Goal: Transaction & Acquisition: Download file/media

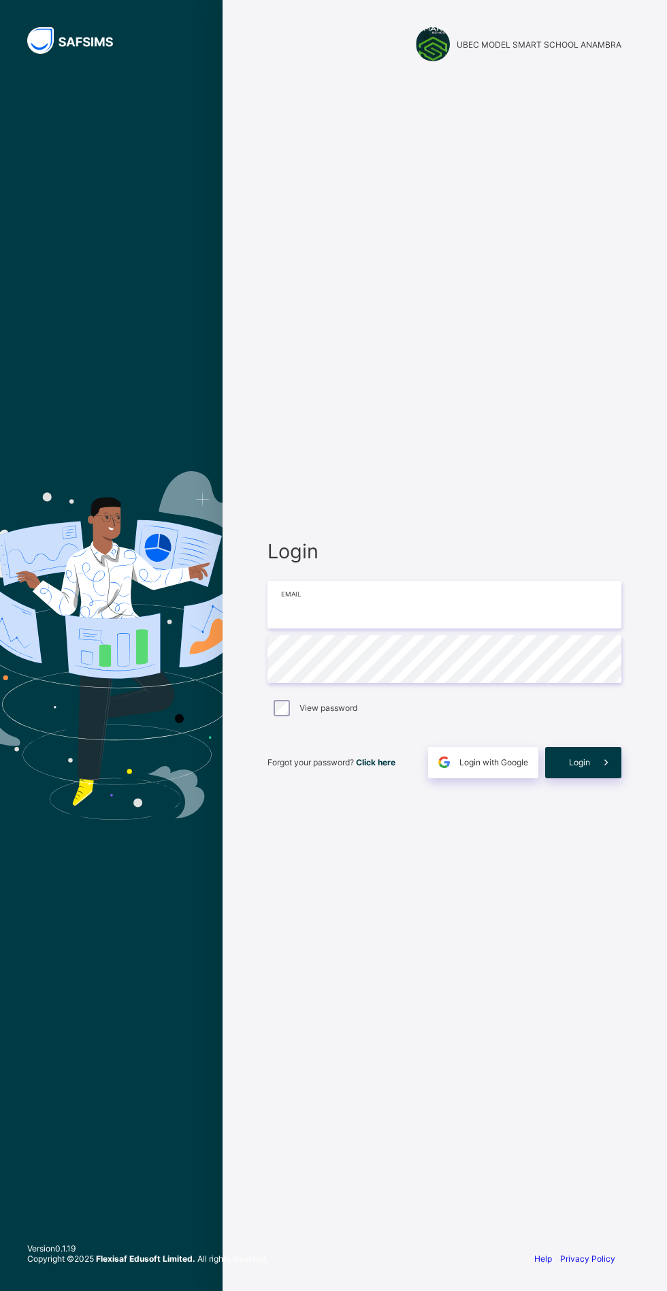
click at [472, 629] on input "email" at bounding box center [445, 605] width 354 height 48
type input "**********"
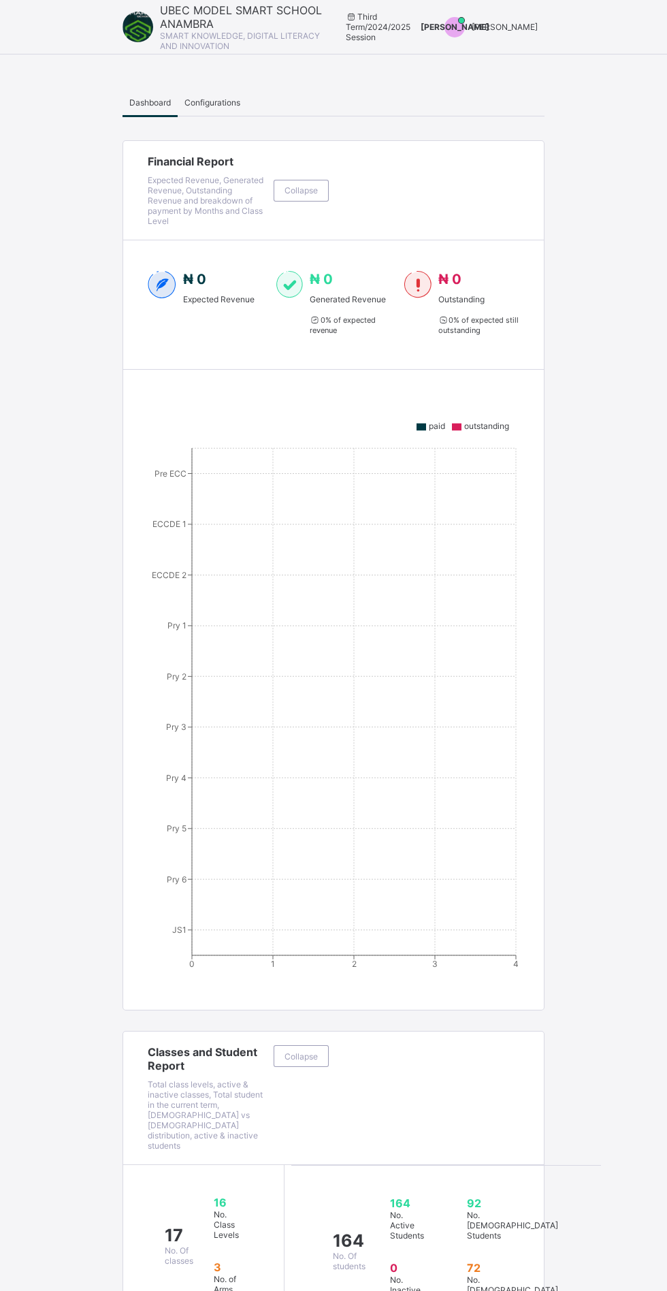
click at [522, 22] on div "[PERSON_NAME]" at bounding box center [505, 27] width 66 height 10
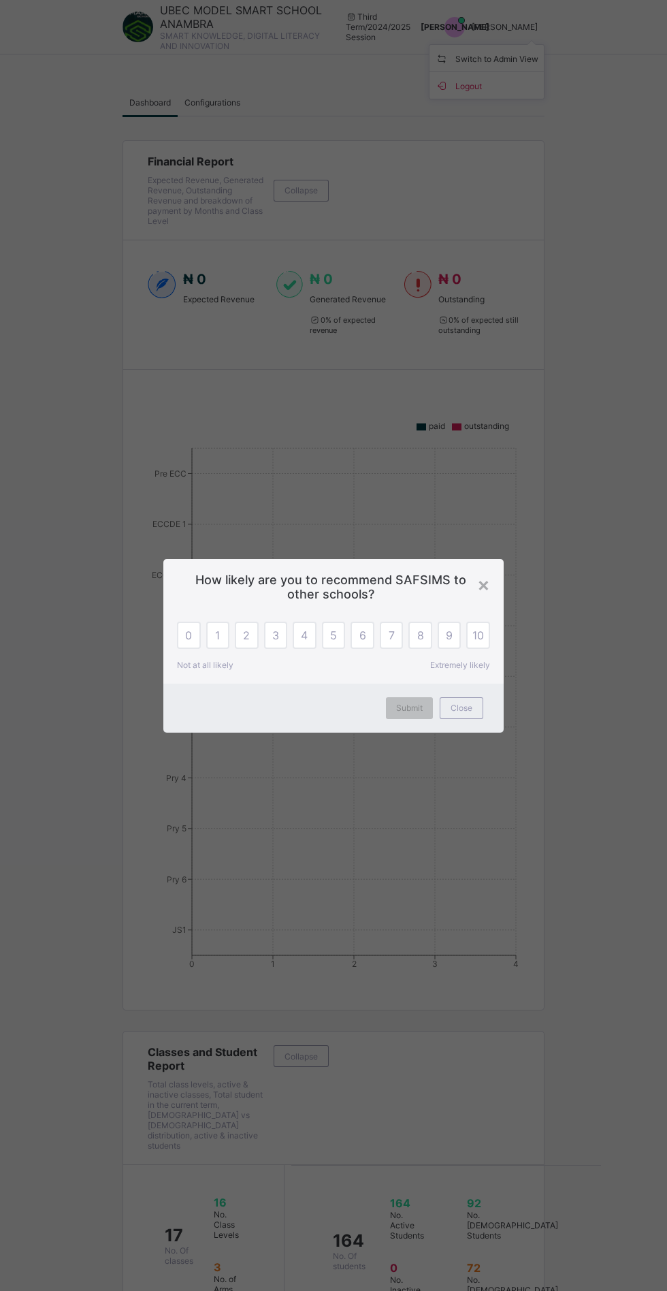
click at [409, 711] on span "Submit" at bounding box center [409, 708] width 27 height 10
click at [467, 709] on span "Close" at bounding box center [462, 708] width 22 height 10
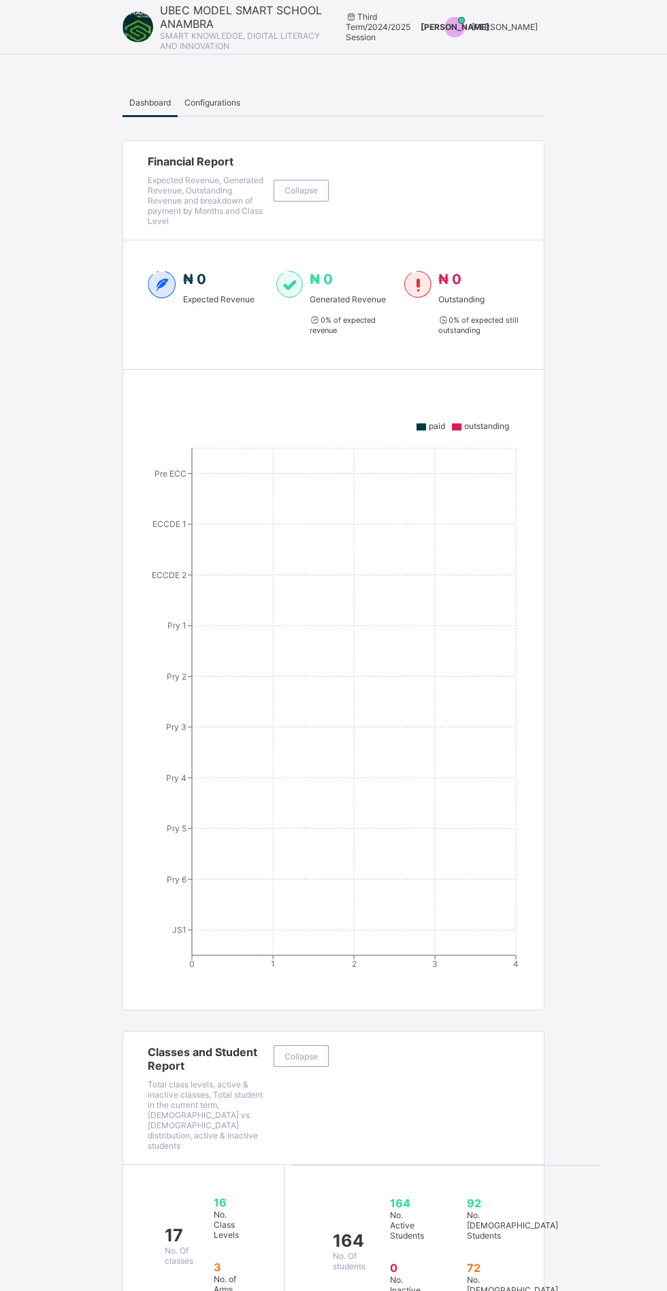
click at [526, 29] on span "[PERSON_NAME]" at bounding box center [505, 27] width 66 height 10
click at [514, 52] on span "Switch to Admin View" at bounding box center [487, 58] width 104 height 16
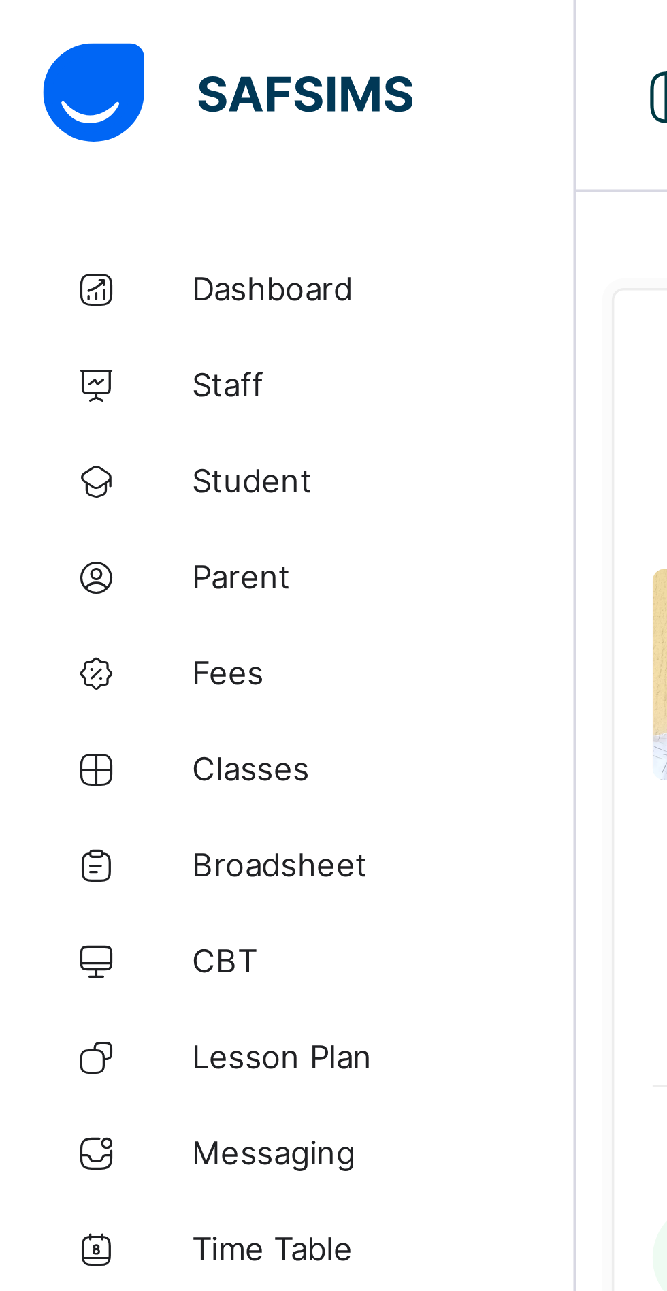
click at [78, 141] on span "Student" at bounding box center [108, 136] width 109 height 11
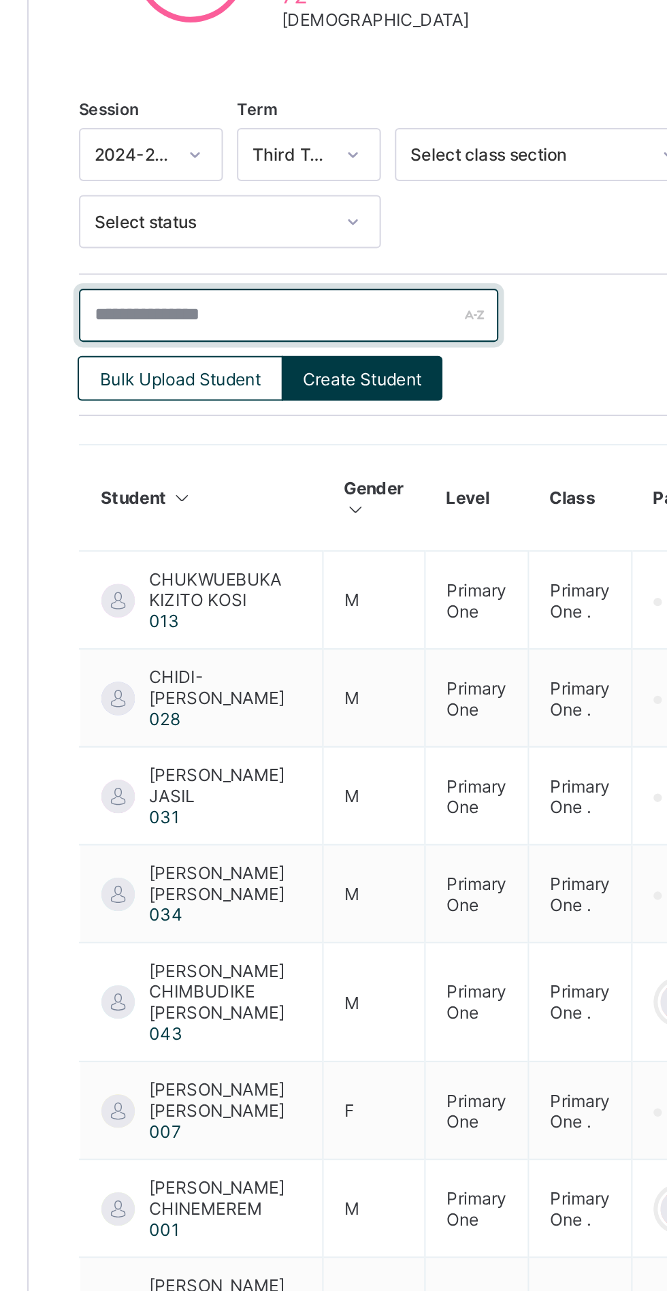
click at [266, 455] on input "text" at bounding box center [290, 459] width 204 height 26
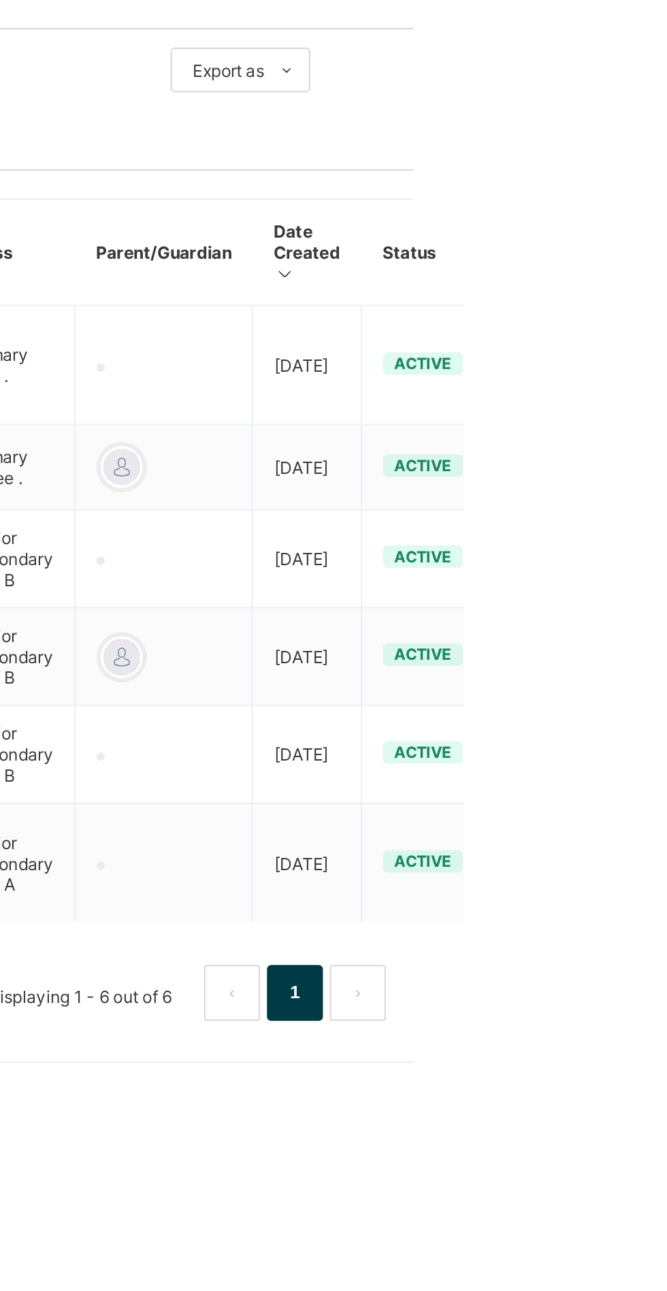
type input "*****"
click at [0, 0] on div "View Profile" at bounding box center [0, 0] width 0 height 0
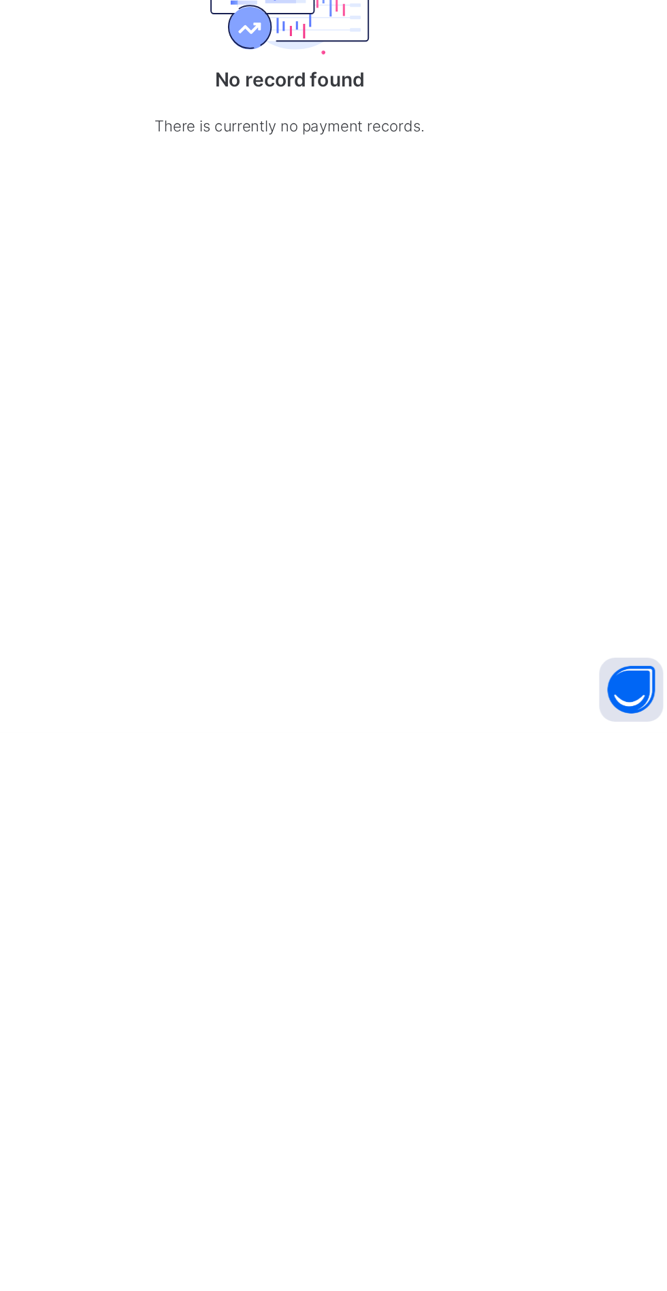
click at [347, 420] on span "Academic Timeline" at bounding box center [340, 415] width 73 height 10
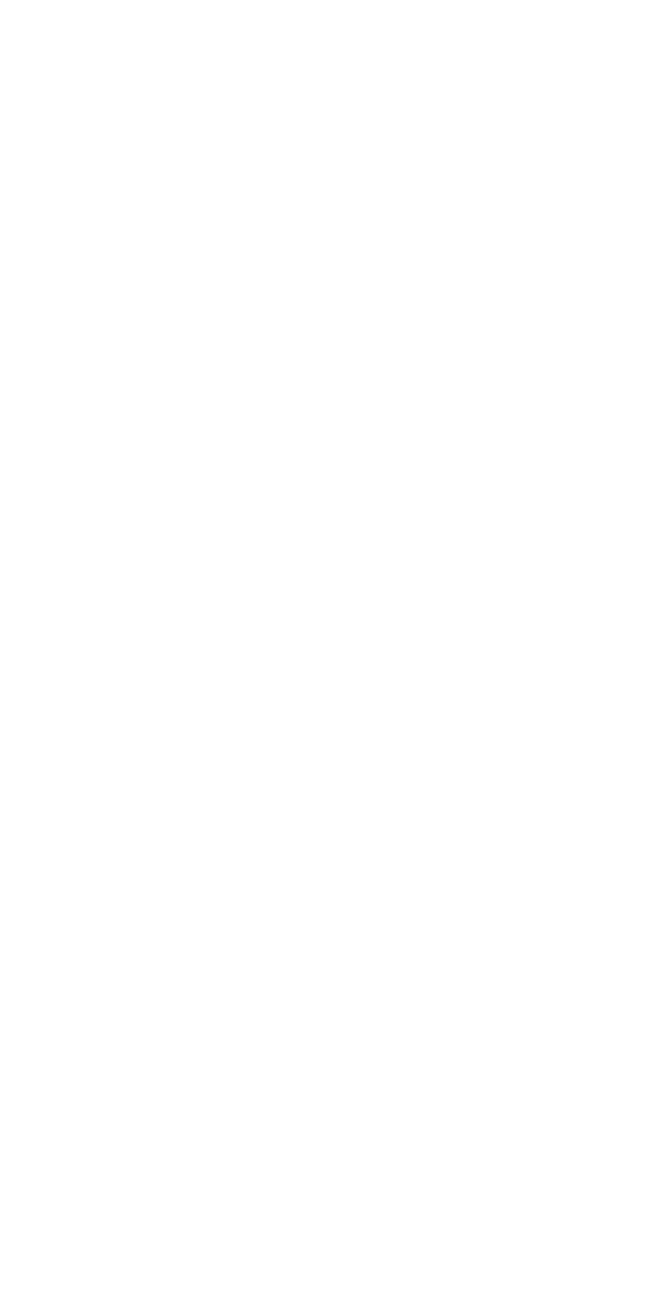
click at [452, 712] on span "Download result" at bounding box center [427, 707] width 62 height 10
